Goal: Check status

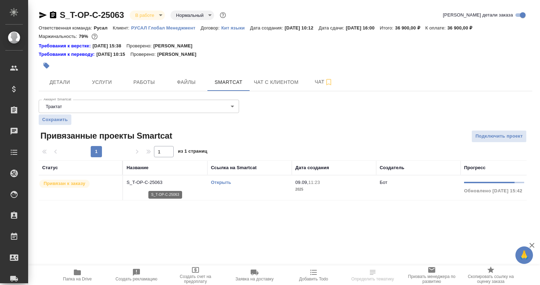
click at [152, 181] on p "S_T-OP-C-25063" at bounding box center [164, 182] width 77 height 7
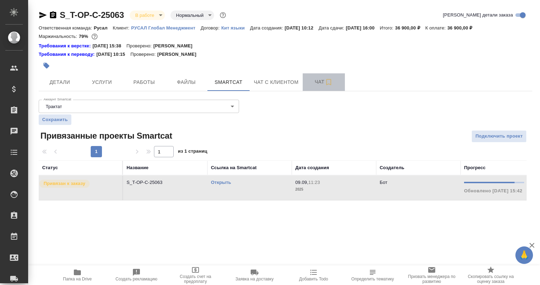
click at [308, 77] on button "Чат" at bounding box center [324, 82] width 42 height 18
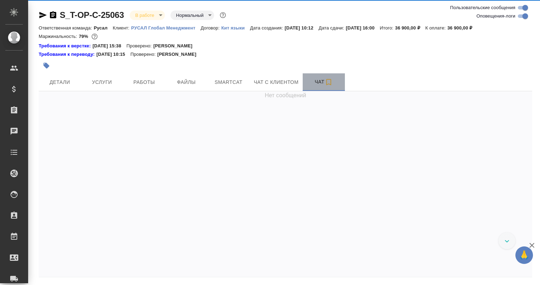
click at [317, 87] on button "Чат" at bounding box center [324, 82] width 42 height 18
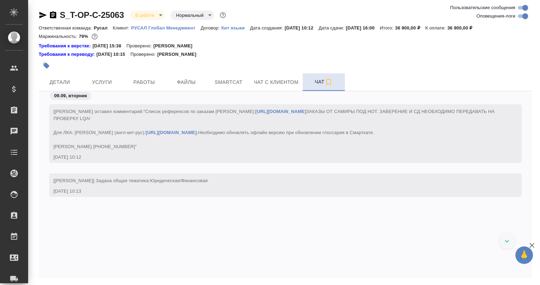
scroll to position [3616, 0]
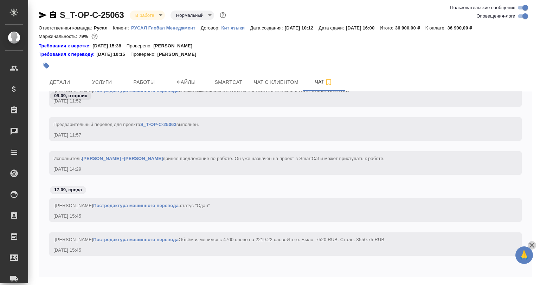
click at [533, 246] on icon "button" at bounding box center [531, 245] width 8 height 8
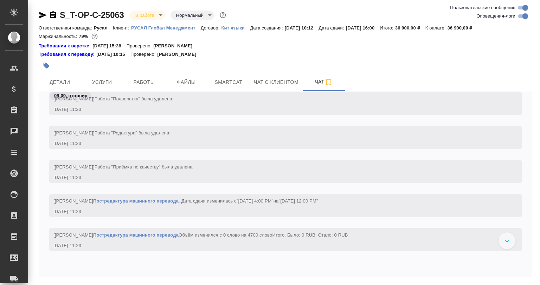
scroll to position [2517, 0]
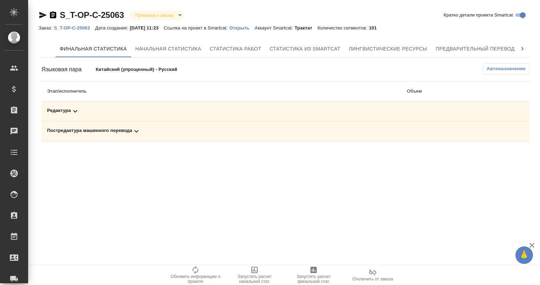
click at [69, 109] on div "Редактура" at bounding box center [221, 111] width 349 height 8
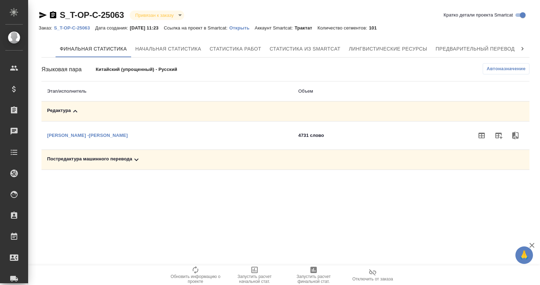
click at [139, 156] on icon at bounding box center [136, 160] width 8 height 8
click at [476, 138] on button "button" at bounding box center [481, 135] width 17 height 17
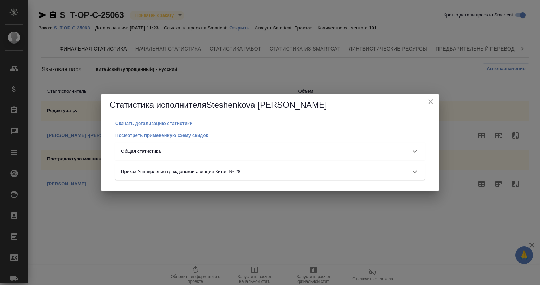
click at [188, 155] on div "Общая статистика" at bounding box center [269, 151] width 309 height 17
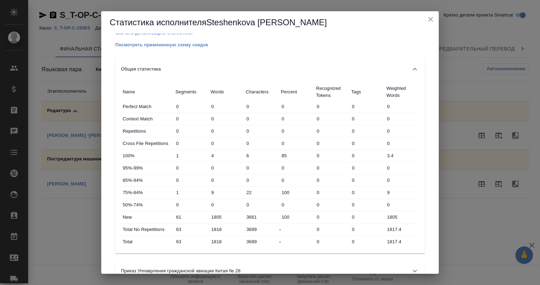
scroll to position [24, 0]
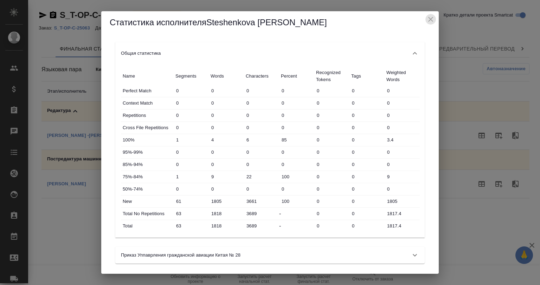
click at [431, 18] on icon "close" at bounding box center [430, 19] width 8 height 8
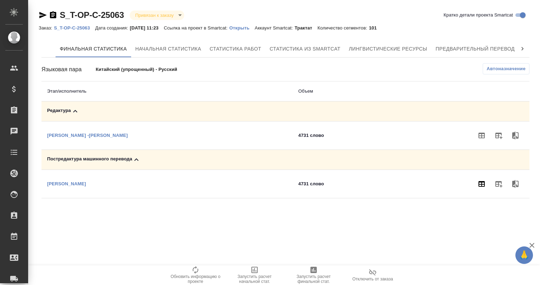
click at [484, 186] on icon "button" at bounding box center [481, 184] width 6 height 6
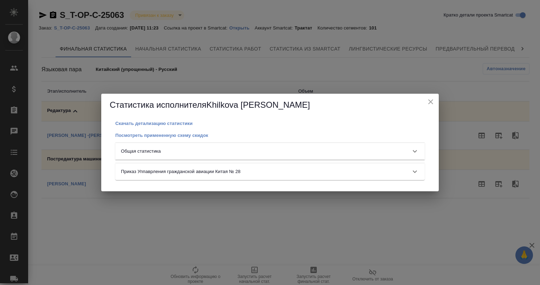
click at [203, 148] on div "Общая статистика" at bounding box center [263, 151] width 285 height 7
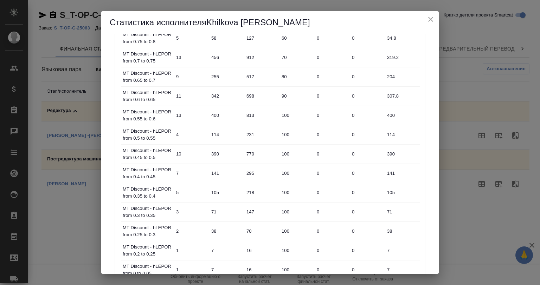
scroll to position [371, 0]
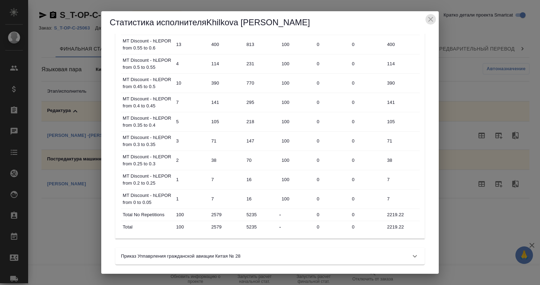
click at [431, 18] on icon "close" at bounding box center [430, 19] width 8 height 8
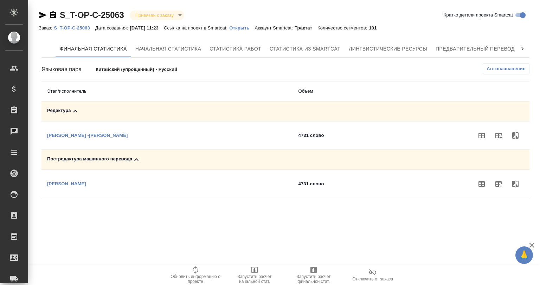
click at [76, 107] on icon at bounding box center [75, 111] width 8 height 8
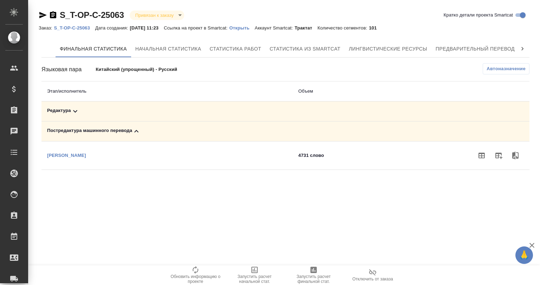
click at [134, 133] on icon at bounding box center [136, 131] width 8 height 8
click at [135, 128] on icon at bounding box center [136, 131] width 8 height 8
click at [479, 156] on icon "button" at bounding box center [481, 155] width 8 height 8
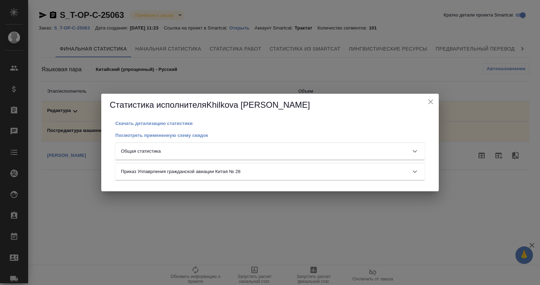
click at [157, 157] on div "Общая статистика" at bounding box center [269, 151] width 309 height 17
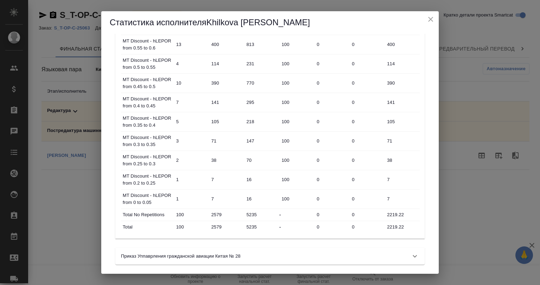
click at [213, 224] on input "2579" at bounding box center [226, 227] width 35 height 10
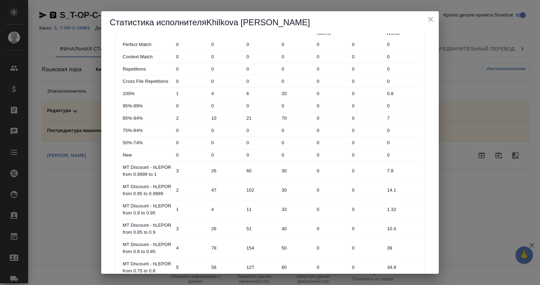
scroll to position [0, 0]
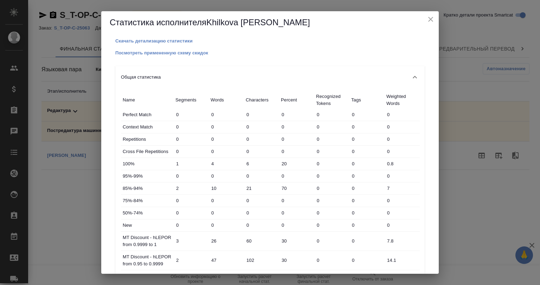
click at [426, 13] on div "Статистика исполнителя Khilkova [PERSON_NAME]" at bounding box center [269, 22] width 337 height 22
click at [426, 21] on icon "close" at bounding box center [430, 19] width 8 height 8
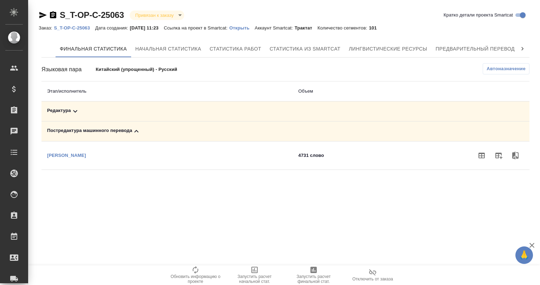
click at [245, 25] on link "Открыть" at bounding box center [241, 28] width 25 height 6
click at [478, 154] on icon "button" at bounding box center [481, 155] width 8 height 8
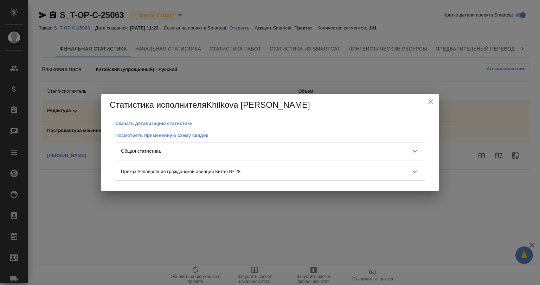
click at [181, 155] on div "Общая статистика" at bounding box center [263, 151] width 285 height 7
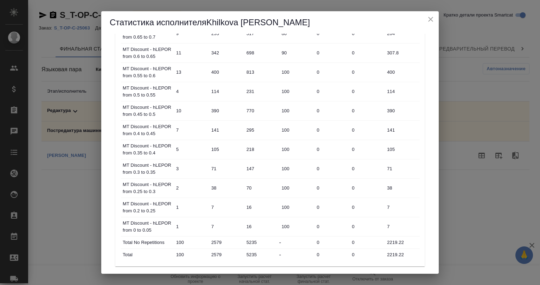
scroll to position [371, 0]
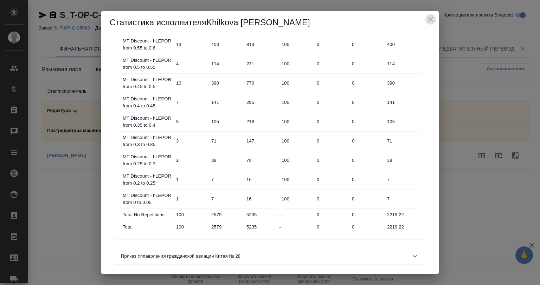
click at [431, 19] on icon "close" at bounding box center [430, 19] width 5 height 5
